Goal: Check status: Check status

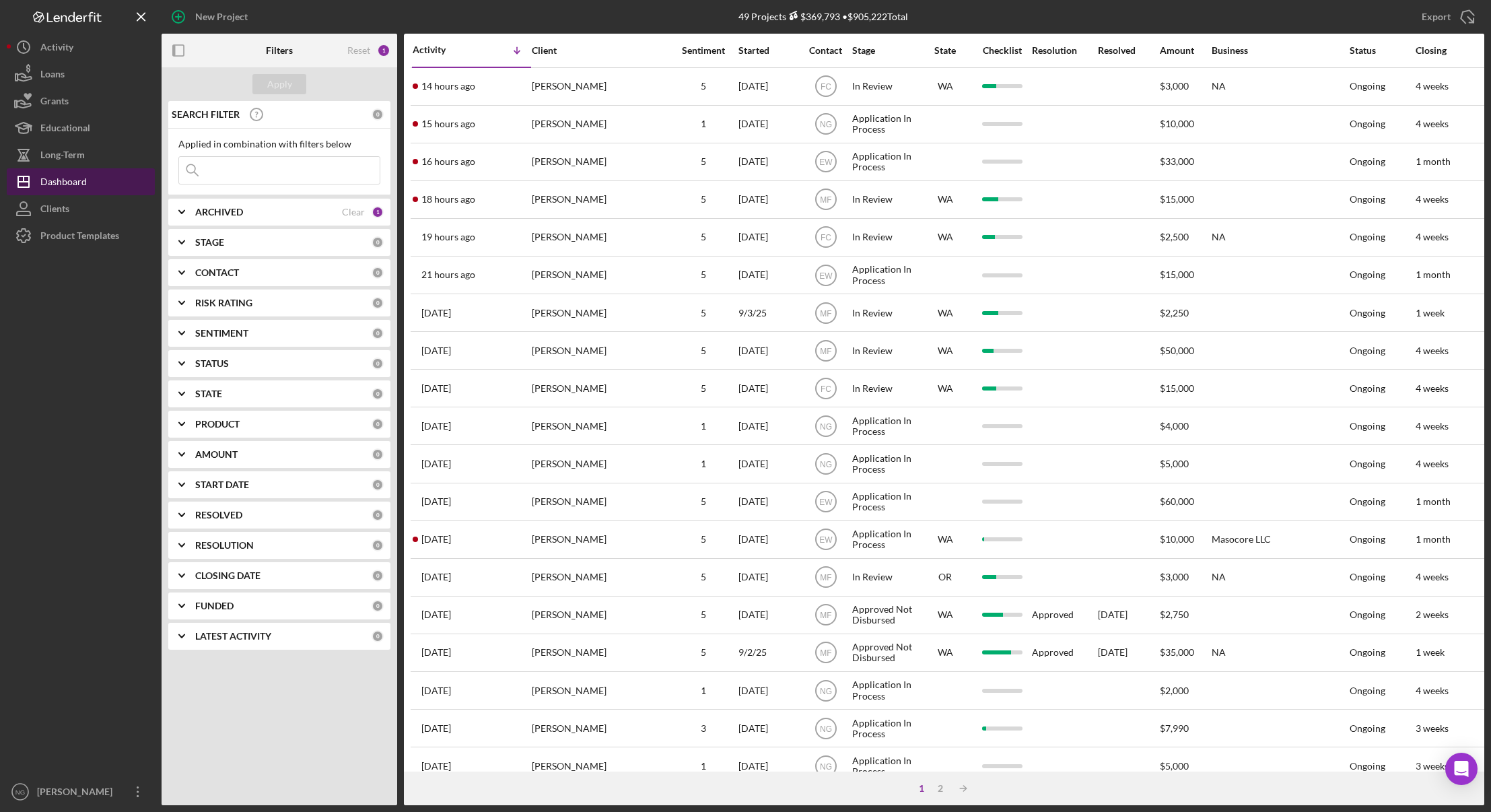
click at [84, 180] on div "Dashboard" at bounding box center [64, 183] width 47 height 30
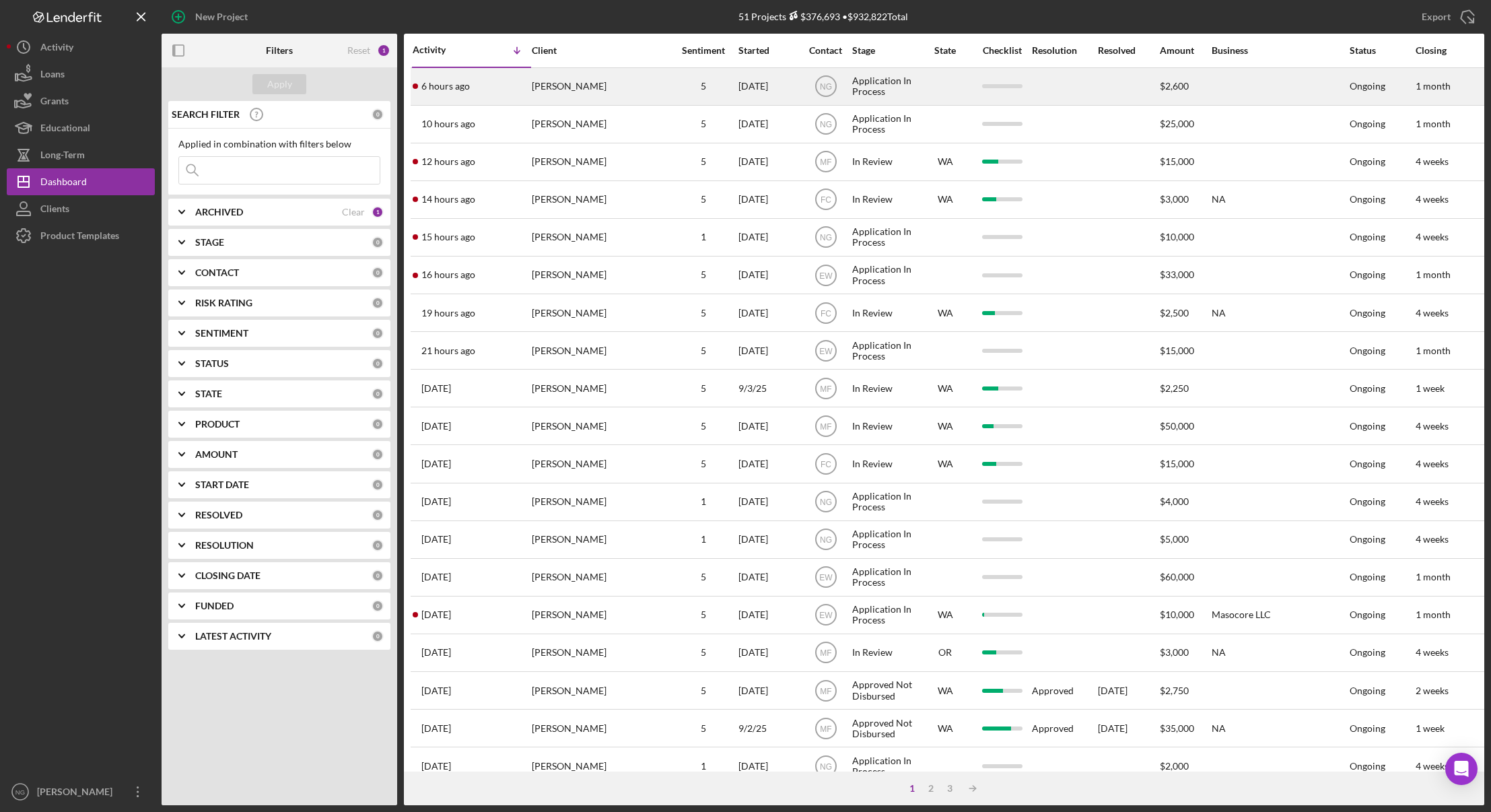
click at [509, 86] on div "6 hours ago [PERSON_NAME]" at bounding box center [472, 86] width 117 height 35
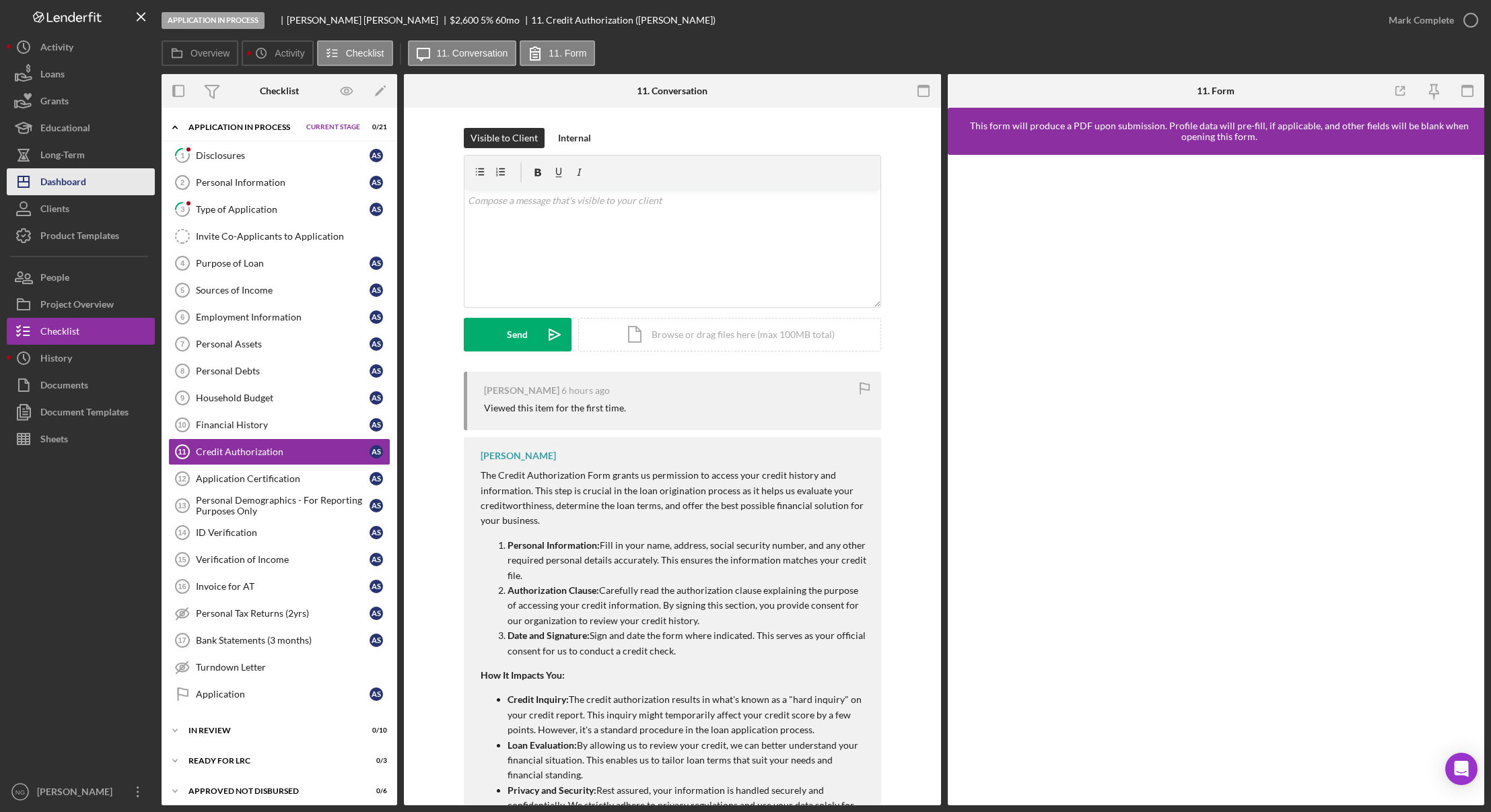
click at [138, 183] on button "Icon/Dashboard Dashboard" at bounding box center [80, 181] width 148 height 27
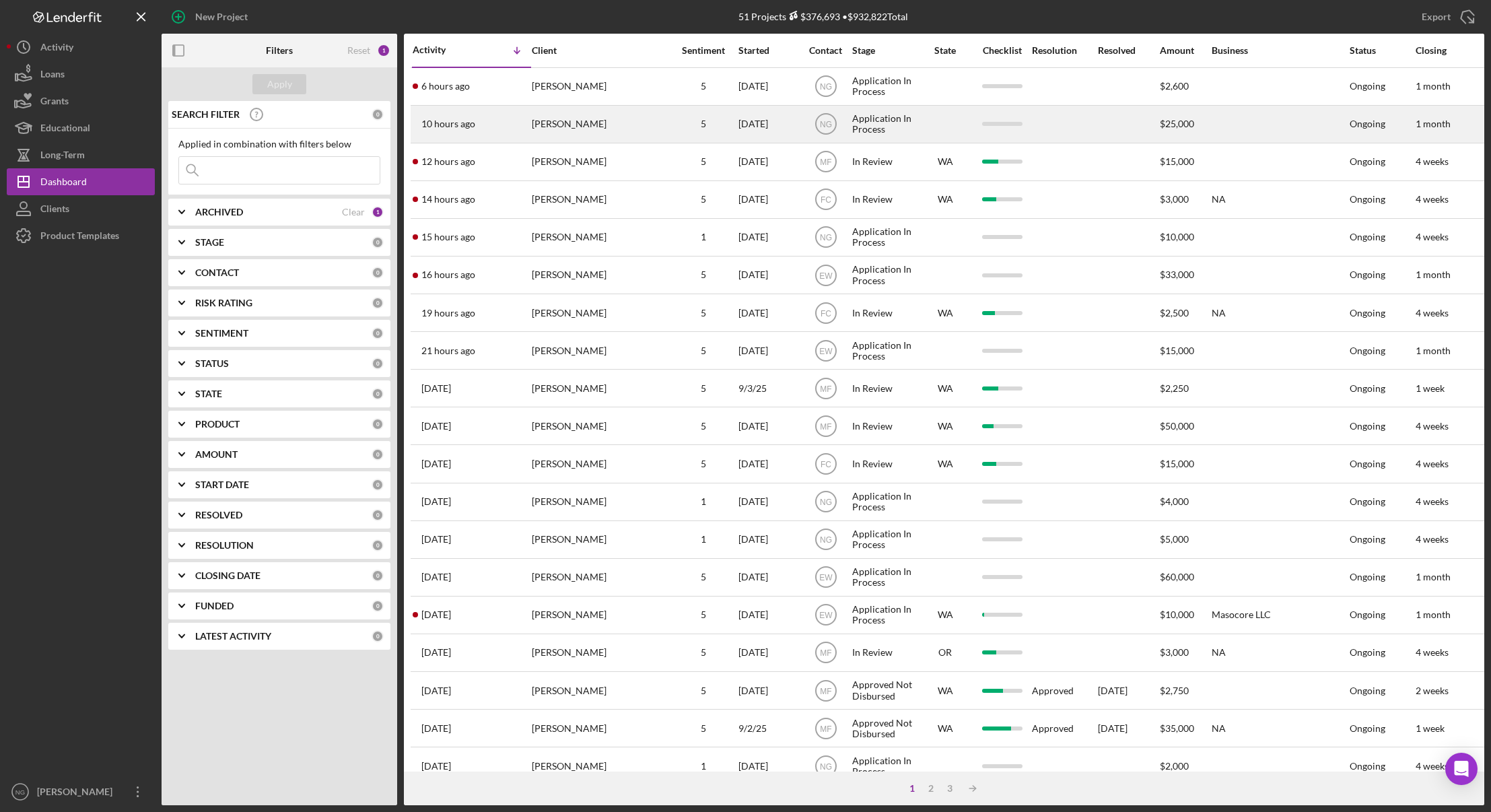
click at [472, 129] on time "10 hours ago" at bounding box center [448, 124] width 54 height 10
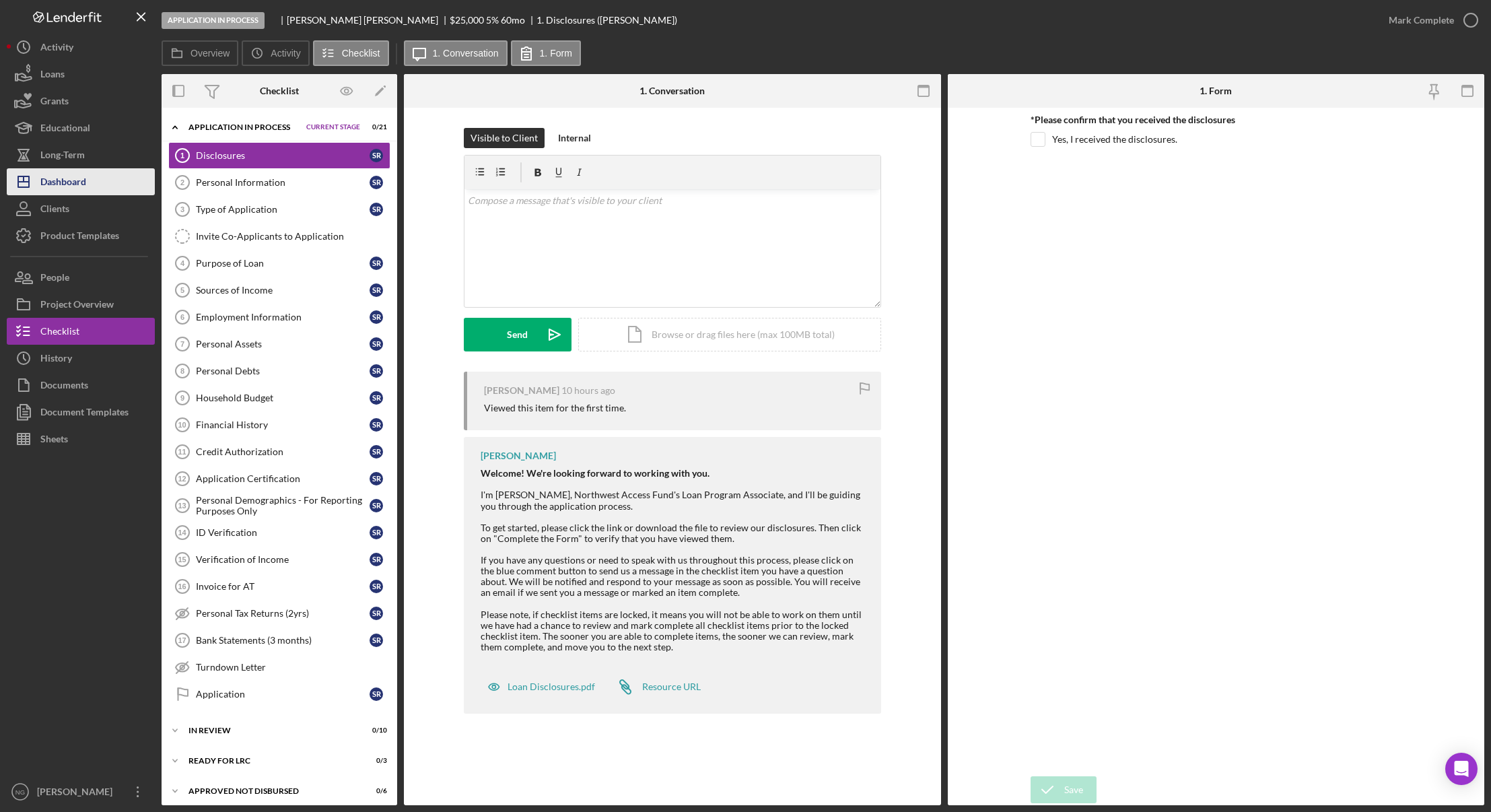
click at [88, 172] on button "Icon/Dashboard Dashboard" at bounding box center [80, 181] width 148 height 27
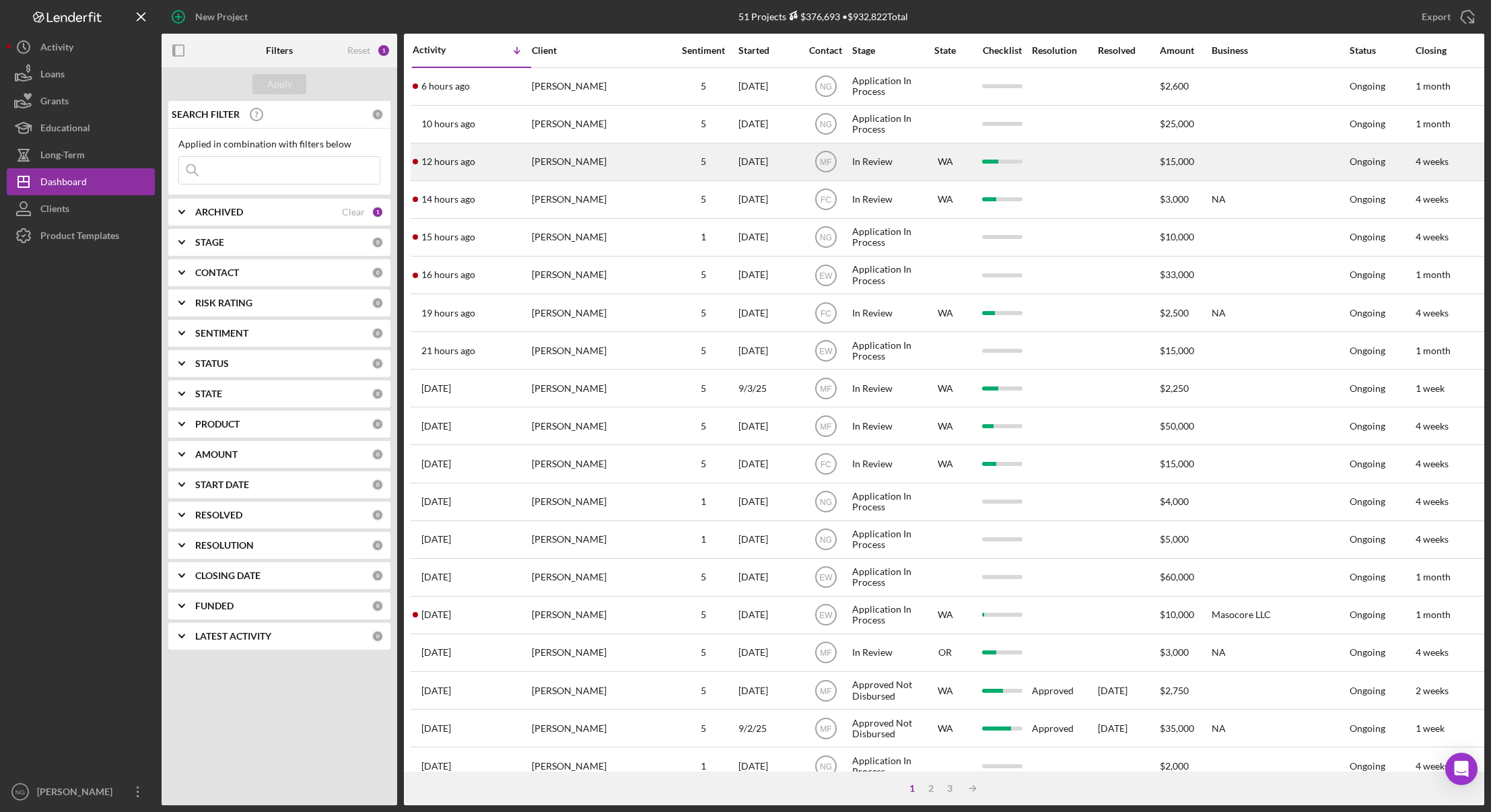
click at [585, 174] on div "[PERSON_NAME]" at bounding box center [600, 162] width 135 height 35
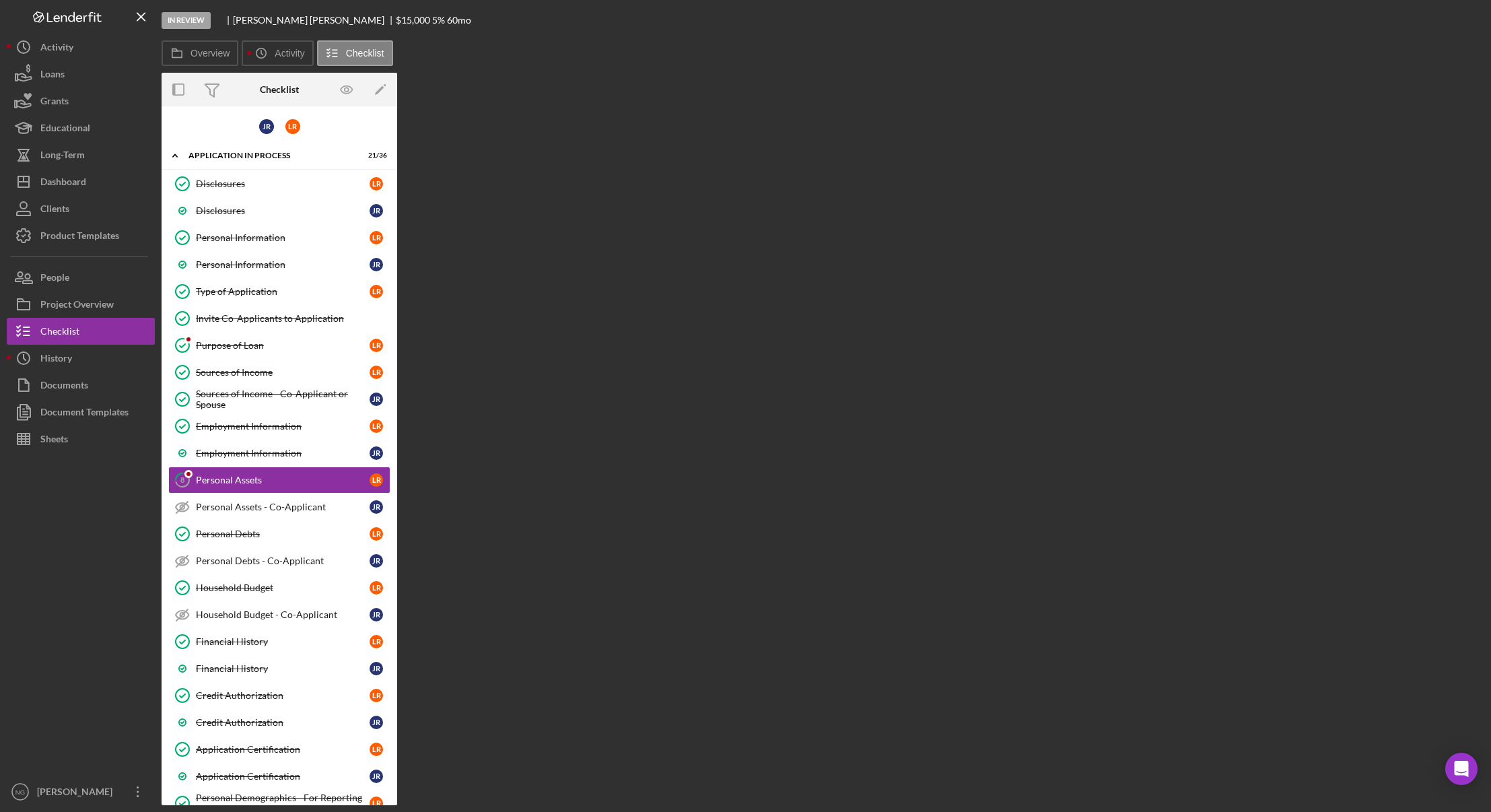
scroll to position [24, 0]
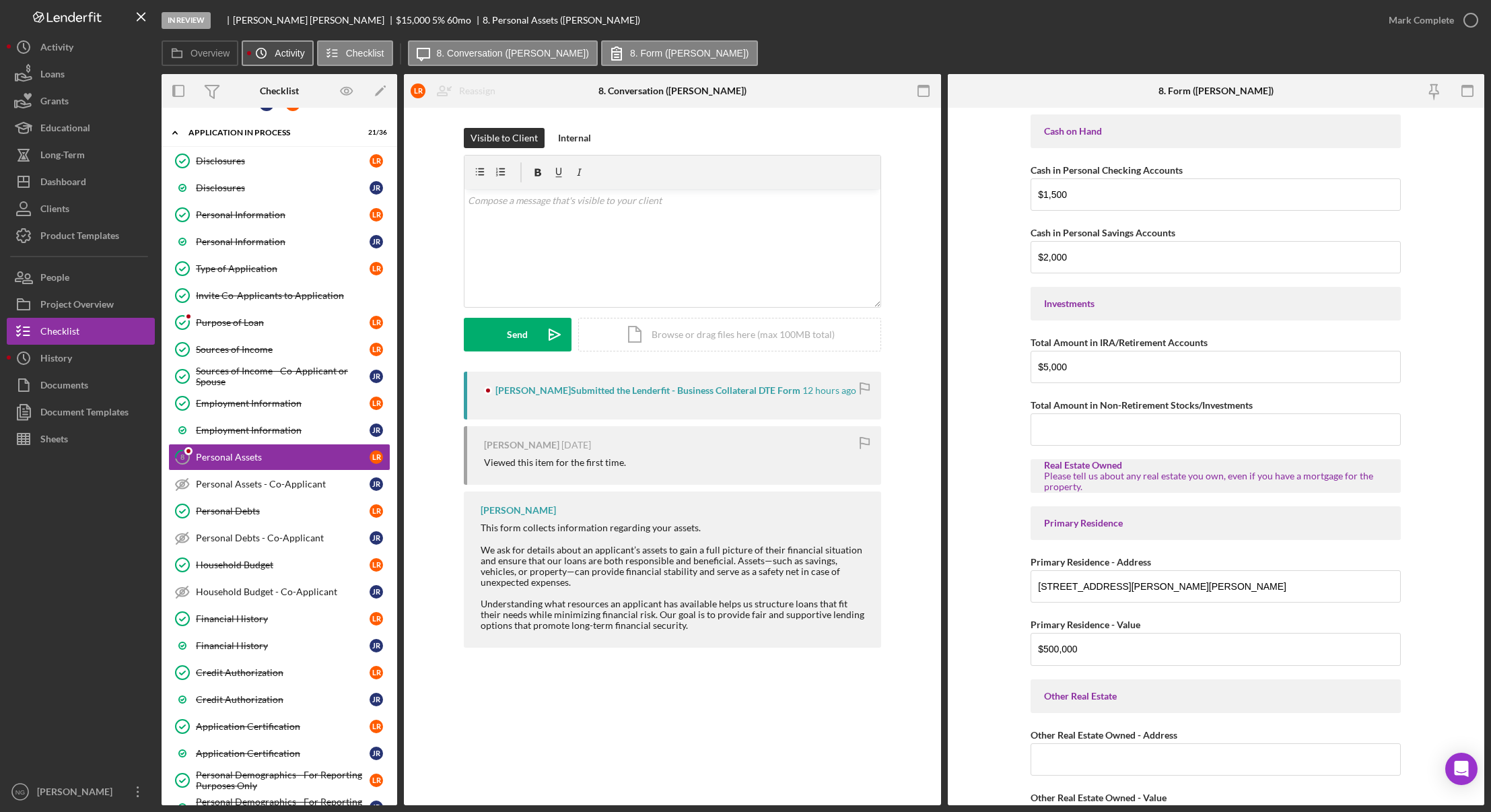
click at [279, 56] on label "Activity" at bounding box center [289, 53] width 29 height 10
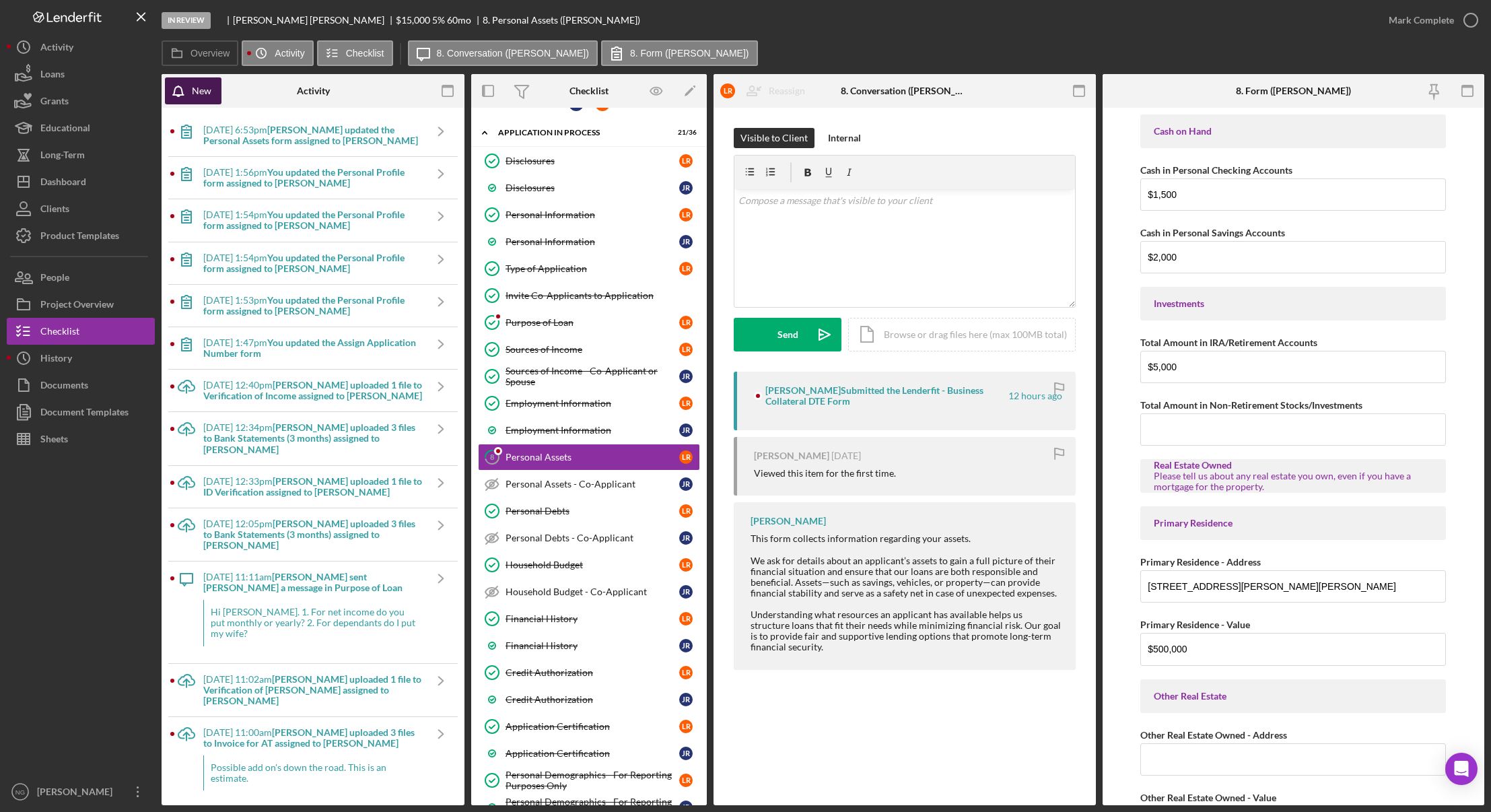
drag, startPoint x: 191, startPoint y: 87, endPoint x: 206, endPoint y: 88, distance: 15.0
click at [191, 88] on icon "button" at bounding box center [181, 94] width 34 height 34
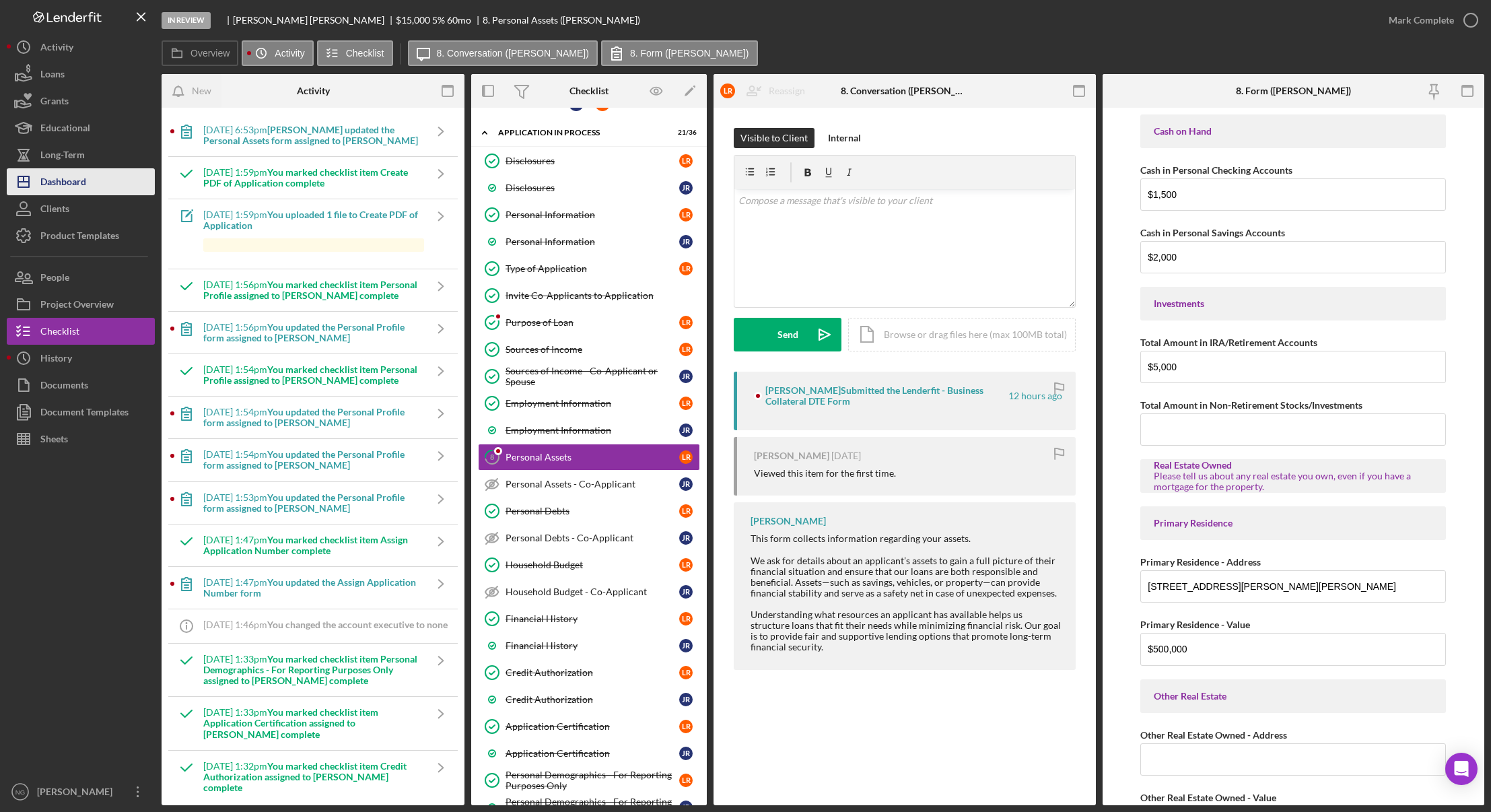
click at [96, 181] on button "Icon/Dashboard Dashboard" at bounding box center [80, 181] width 148 height 27
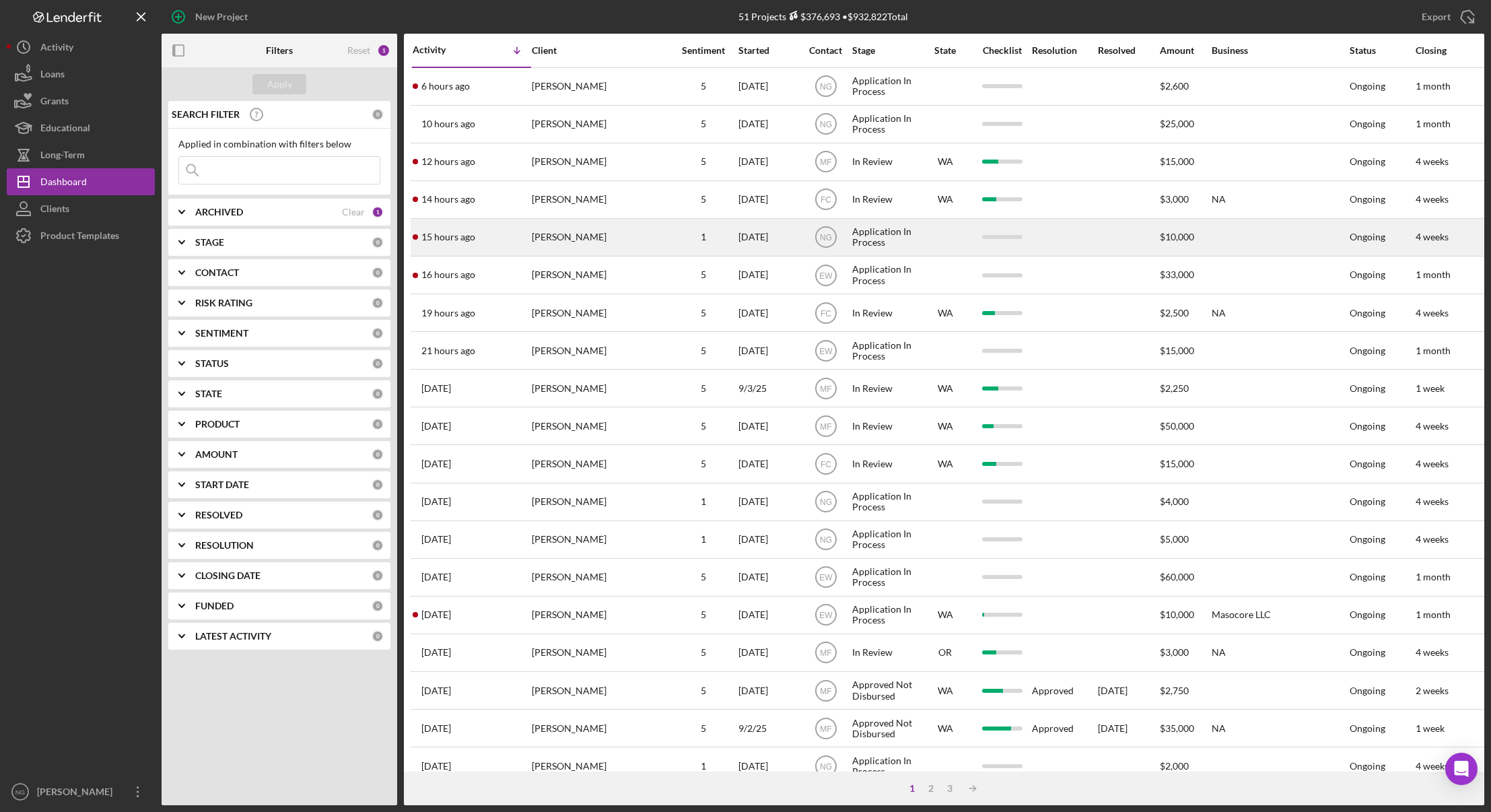
click at [606, 229] on div "[PERSON_NAME]" at bounding box center [600, 237] width 135 height 35
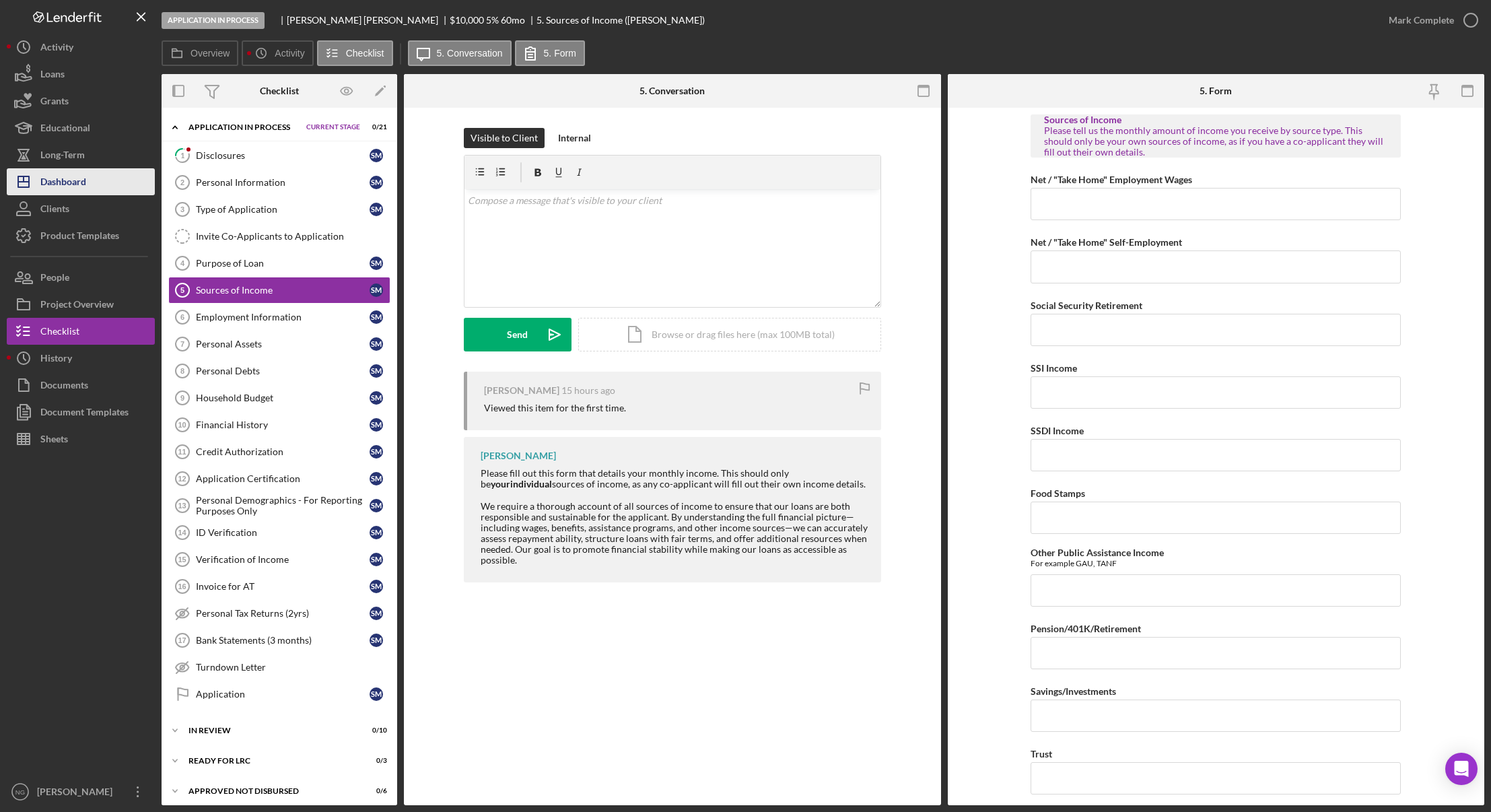
click at [113, 184] on button "Icon/Dashboard Dashboard" at bounding box center [80, 181] width 148 height 27
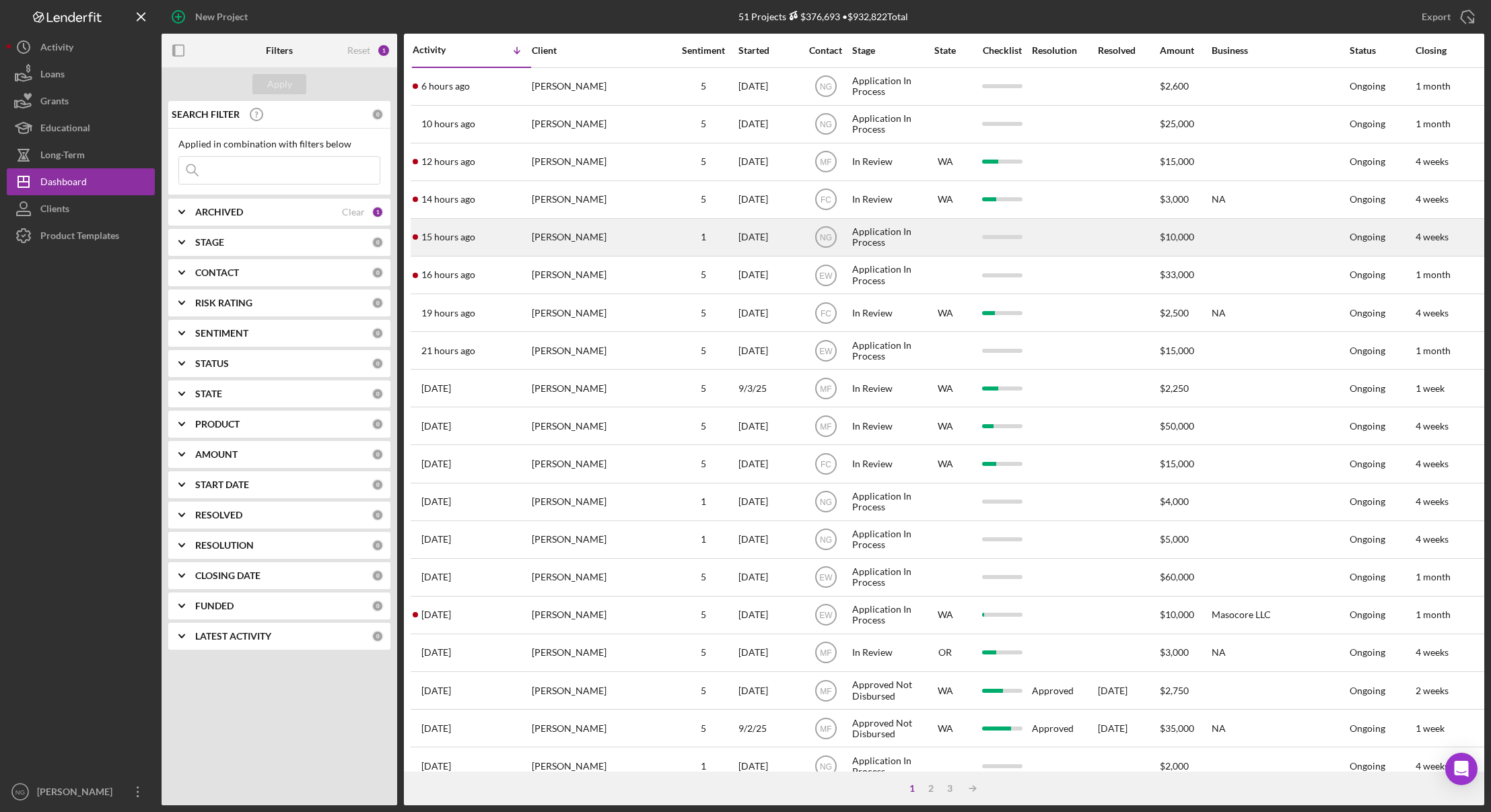
click at [524, 233] on div "15 hours ago Sara Mobley" at bounding box center [472, 237] width 117 height 35
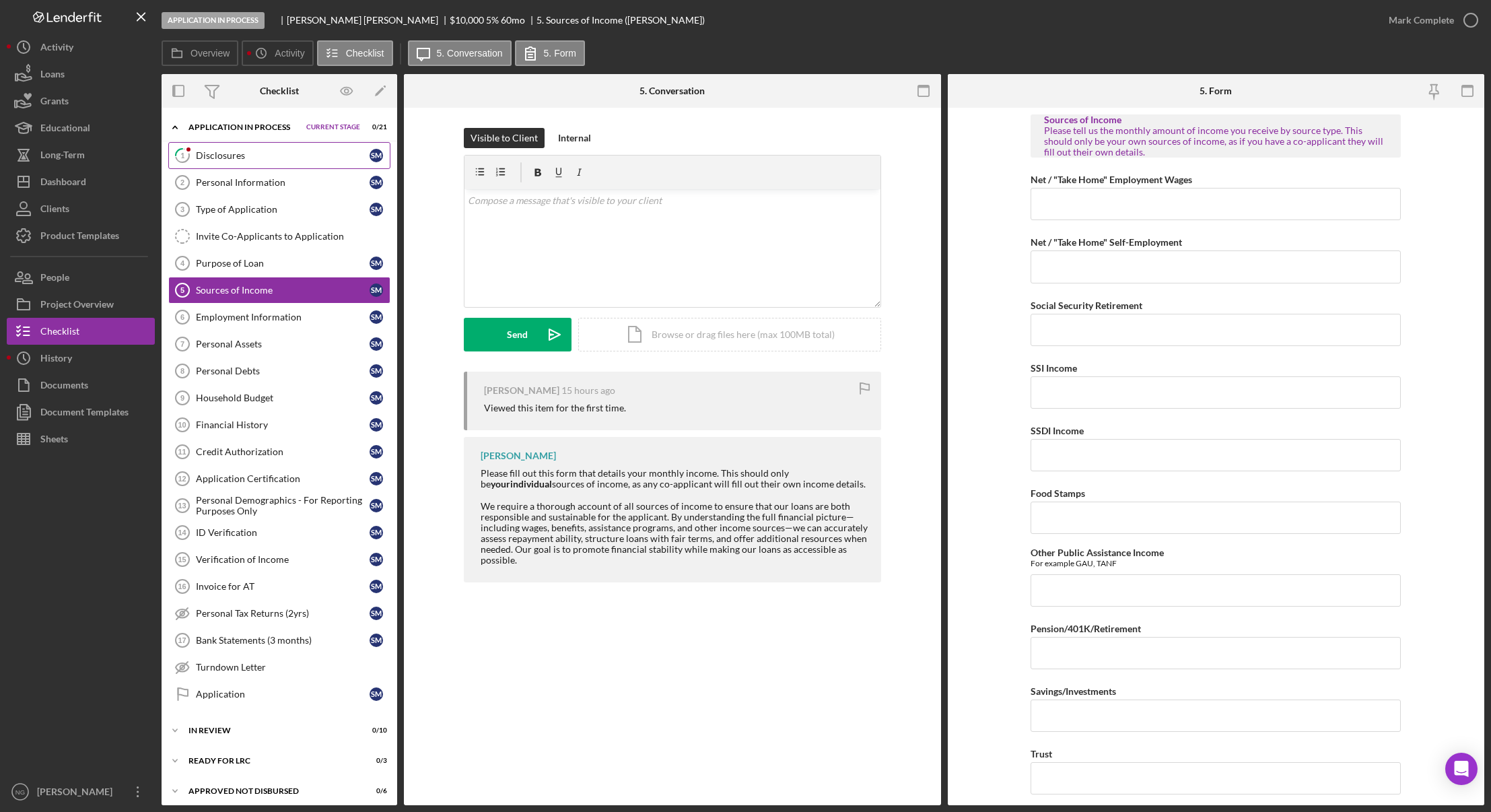
click at [301, 153] on div "Disclosures" at bounding box center [282, 155] width 174 height 10
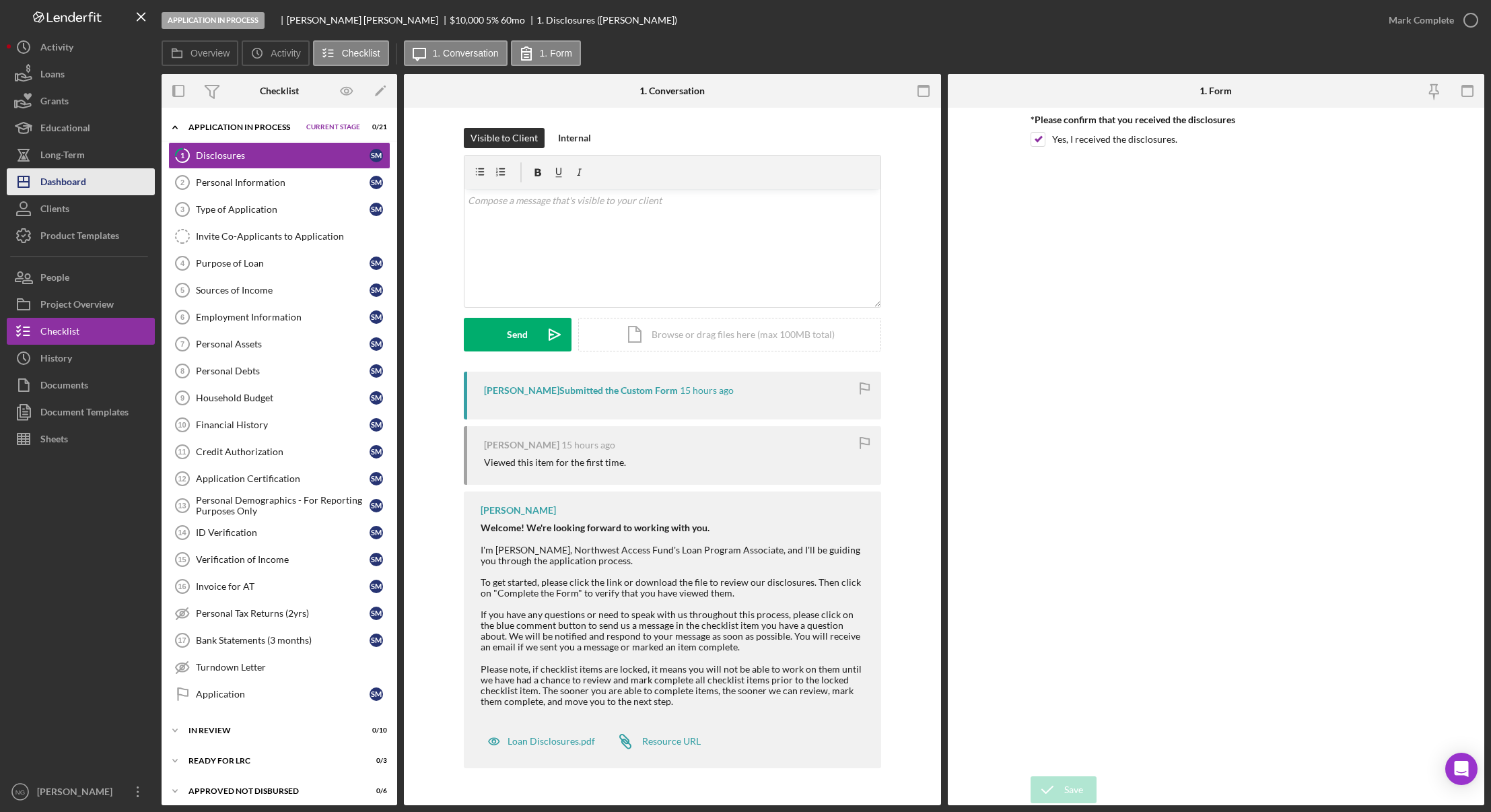
click at [86, 181] on div "Dashboard" at bounding box center [63, 183] width 46 height 30
